Goal: Information Seeking & Learning: Learn about a topic

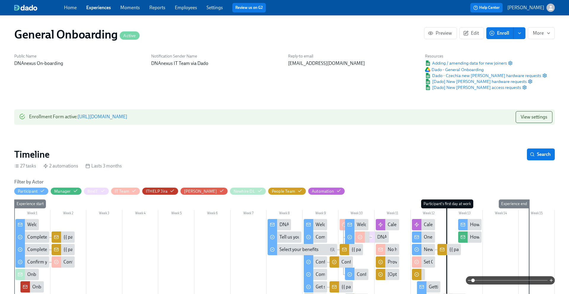
click at [96, 9] on link "Experiences" at bounding box center [98, 8] width 25 height 6
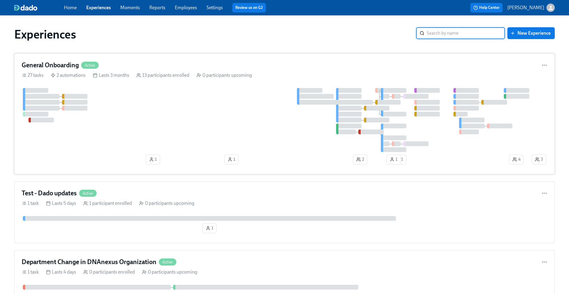
click at [110, 115] on div at bounding box center [276, 120] width 509 height 64
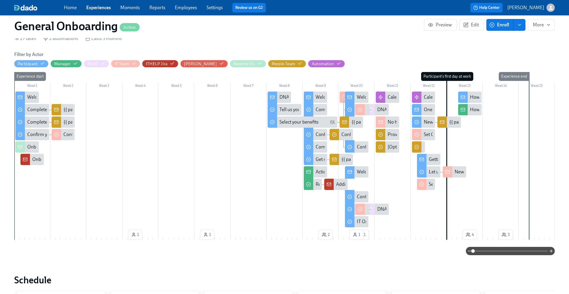
scroll to position [130, 0]
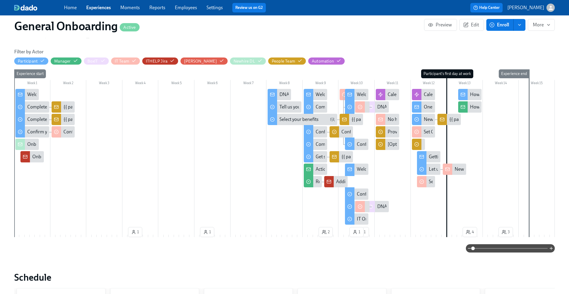
click at [334, 178] on div "Additional access request for new [PERSON_NAME]: {{ participant.fullName }} (st…" at bounding box center [335, 181] width 23 height 11
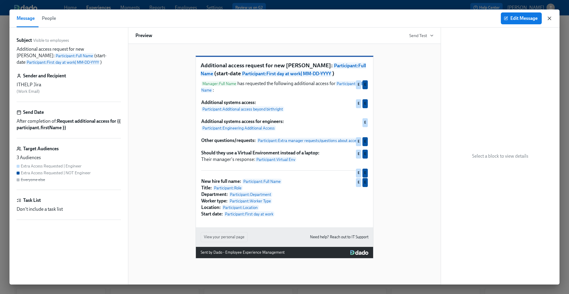
click at [550, 16] on icon "button" at bounding box center [550, 18] width 6 height 6
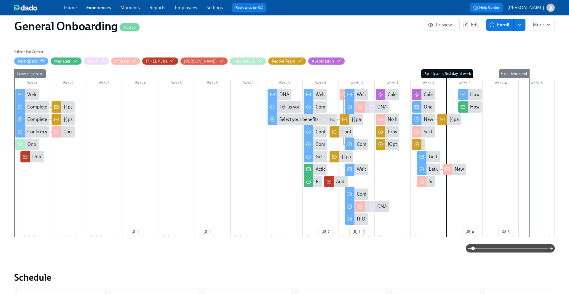
click at [42, 60] on circle "button" at bounding box center [42, 60] width 1 height 1
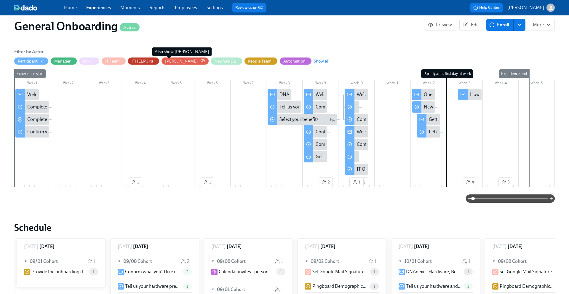
click at [170, 59] on div "[PERSON_NAME]" at bounding box center [181, 61] width 33 height 6
click at [167, 60] on div "[PERSON_NAME]" at bounding box center [181, 61] width 33 height 6
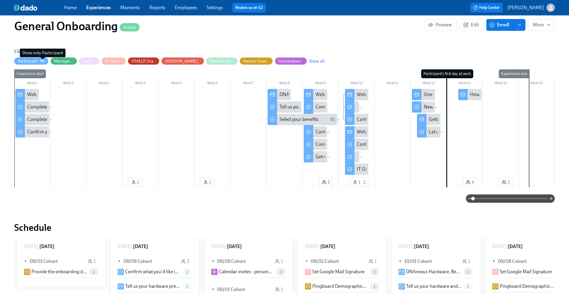
click at [40, 63] on div "Participant" at bounding box center [31, 61] width 27 height 6
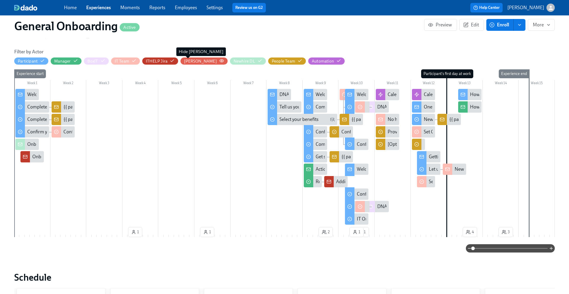
click at [189, 60] on div "[PERSON_NAME]" at bounding box center [200, 61] width 33 height 6
click at [234, 63] on div "Newhire DL" at bounding box center [245, 61] width 22 height 6
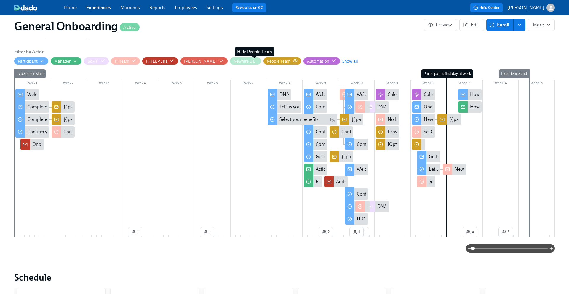
click at [267, 60] on div "People Team" at bounding box center [278, 61] width 23 height 6
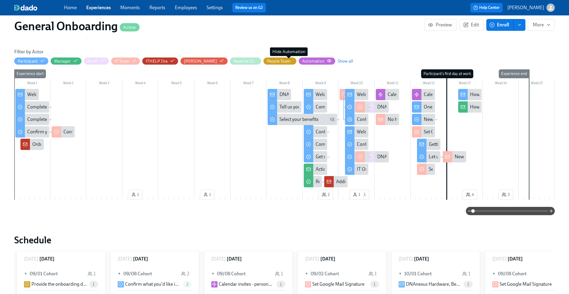
click at [302, 63] on div "Automation" at bounding box center [313, 61] width 22 height 6
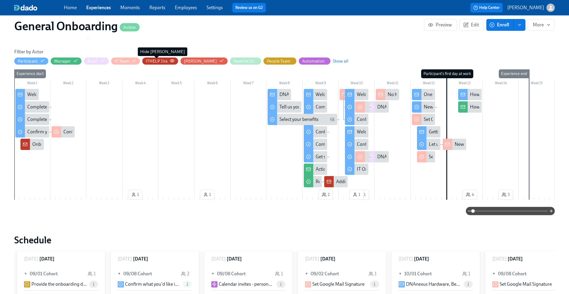
click at [151, 60] on div "ITHELP Jira" at bounding box center [157, 61] width 22 height 6
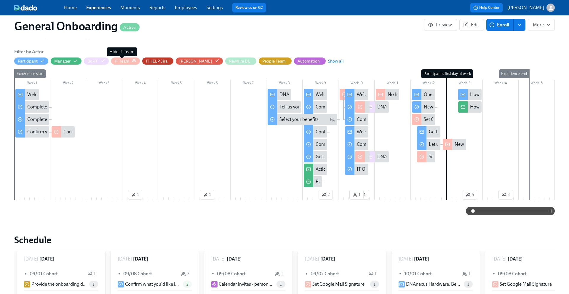
click at [125, 61] on div "IT Team" at bounding box center [122, 61] width 15 height 6
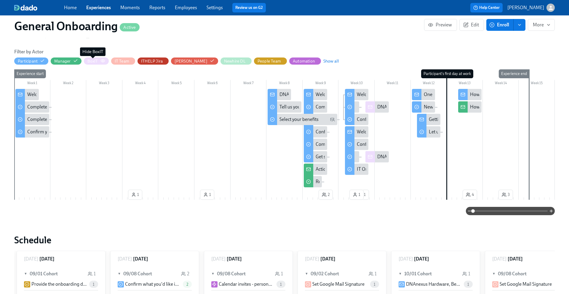
click at [93, 62] on div "BoxIT" at bounding box center [92, 61] width 11 height 6
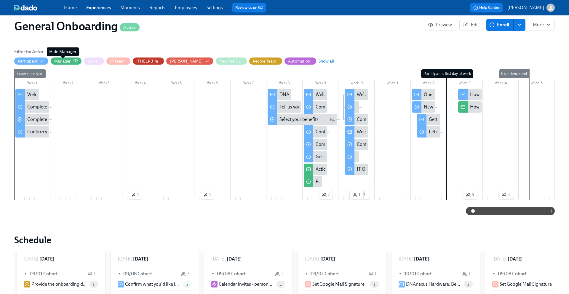
click at [69, 60] on div "Manager" at bounding box center [62, 61] width 16 height 6
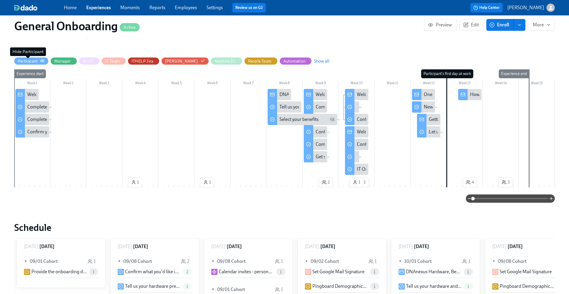
click at [31, 63] on div "Participant" at bounding box center [28, 61] width 20 height 6
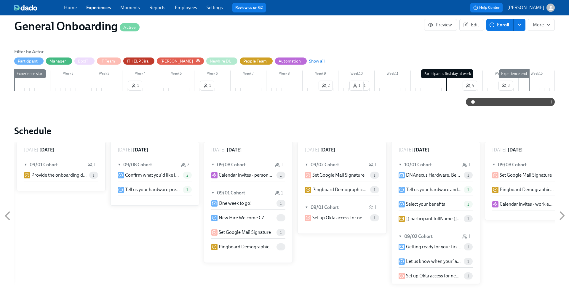
click at [163, 60] on div "[PERSON_NAME]" at bounding box center [176, 61] width 33 height 6
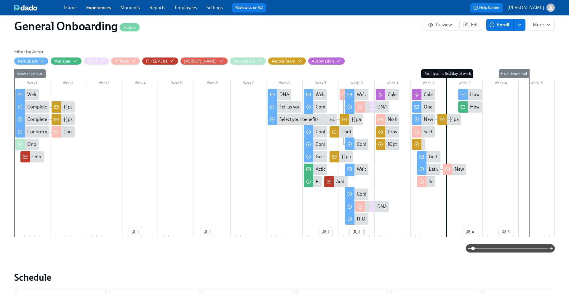
click at [418, 106] on icon at bounding box center [417, 106] width 4 height 1
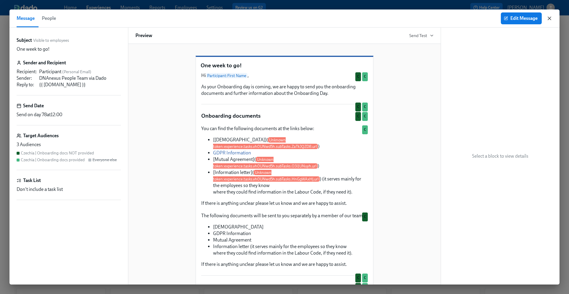
click at [550, 19] on icon "button" at bounding box center [549, 18] width 3 height 3
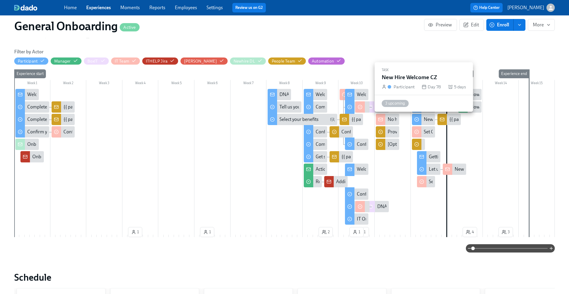
click at [425, 119] on div "New Hire Welcome CZ" at bounding box center [447, 119] width 46 height 7
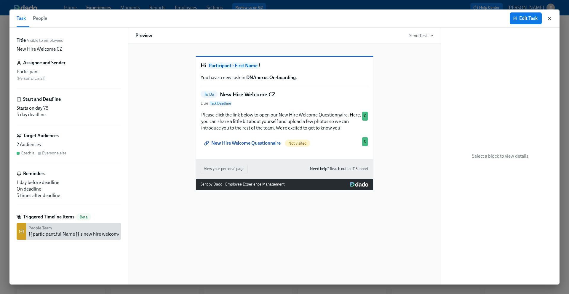
click at [551, 20] on icon "button" at bounding box center [550, 18] width 6 height 6
